Goal: Information Seeking & Learning: Find specific fact

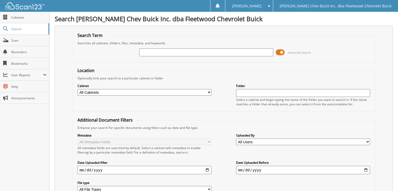
click at [179, 54] on input "text" at bounding box center [206, 52] width 134 height 8
type input "connie hempstead"
click at [208, 90] on select "All Cabinets A/P BILL OF LADINGS BIRD DOG REF'S BUYBACKS CENSUS BUREAU CHARGE A…" at bounding box center [144, 92] width 134 height 7
select select "10316"
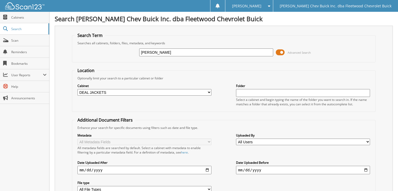
click at [77, 89] on select "All Cabinets A/P BILL OF LADINGS BIRD DOG REF'S BUYBACKS CENSUS BUREAU CHARGE A…" at bounding box center [144, 92] width 134 height 7
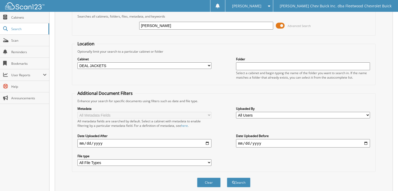
scroll to position [44, 0]
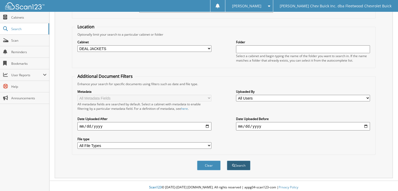
click at [239, 164] on button "Search" at bounding box center [239, 165] width 24 height 10
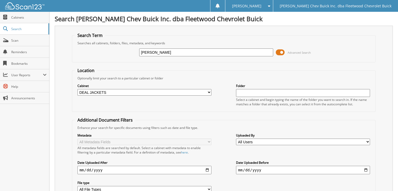
click at [175, 51] on input "[PERSON_NAME]" at bounding box center [206, 52] width 134 height 8
type input "c"
type input "[PERSON_NAME]"
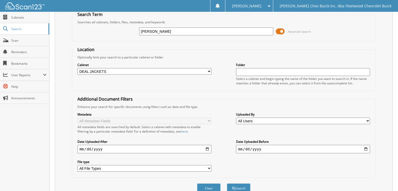
scroll to position [62, 0]
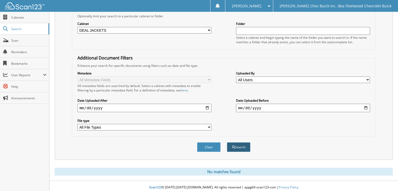
click at [237, 145] on button "Search" at bounding box center [239, 147] width 24 height 10
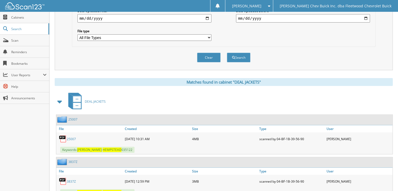
scroll to position [169, 0]
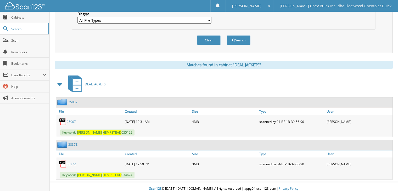
click at [70, 120] on link "25007" at bounding box center [71, 121] width 9 height 4
